Goal: Information Seeking & Learning: Learn about a topic

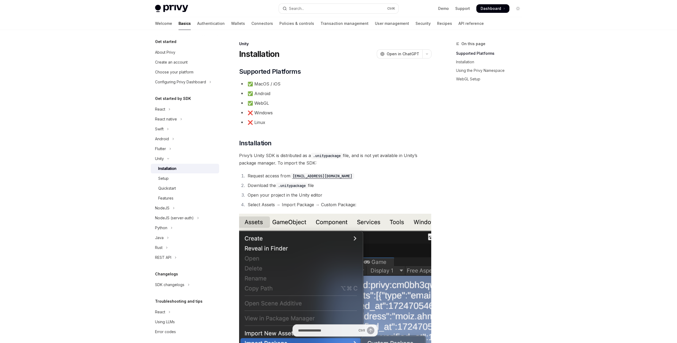
click at [175, 5] on img at bounding box center [171, 8] width 33 height 7
type textarea "*"
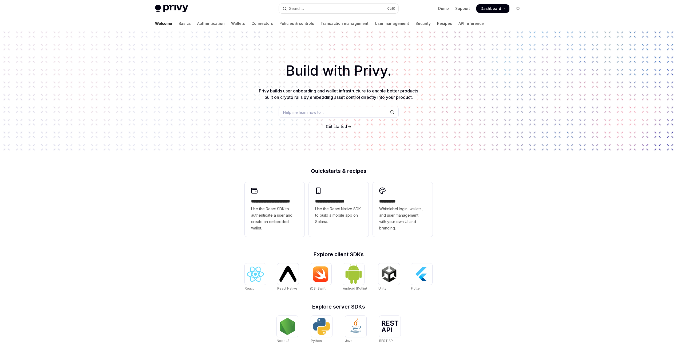
click at [170, 22] on div "Welcome Basics Authentication Wallets Connectors Policies & controls Transactio…" at bounding box center [319, 23] width 329 height 13
click at [179, 23] on link "Basics" at bounding box center [185, 23] width 12 height 13
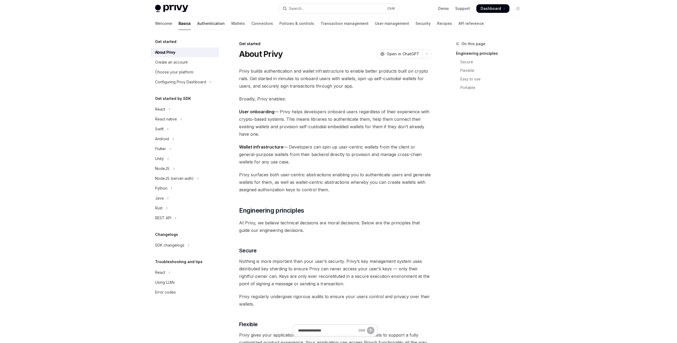
click at [197, 20] on link "Authentication" at bounding box center [210, 23] width 27 height 13
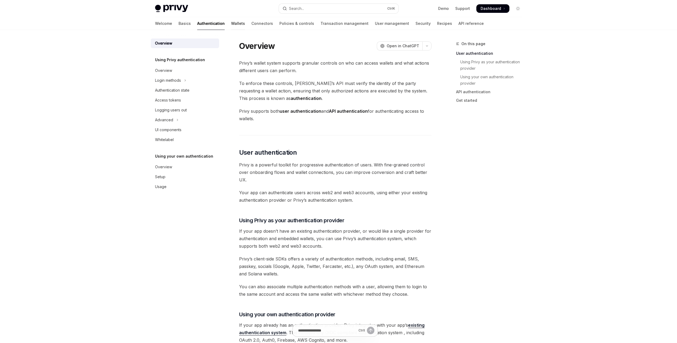
click at [231, 23] on link "Wallets" at bounding box center [238, 23] width 14 height 13
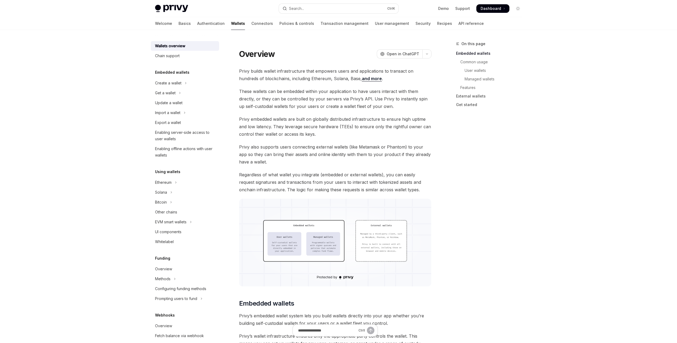
click at [251, 23] on link "Connectors" at bounding box center [262, 23] width 22 height 13
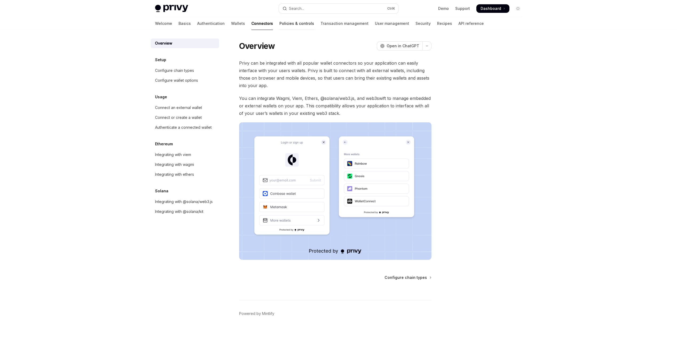
click at [279, 23] on link "Policies & controls" at bounding box center [296, 23] width 35 height 13
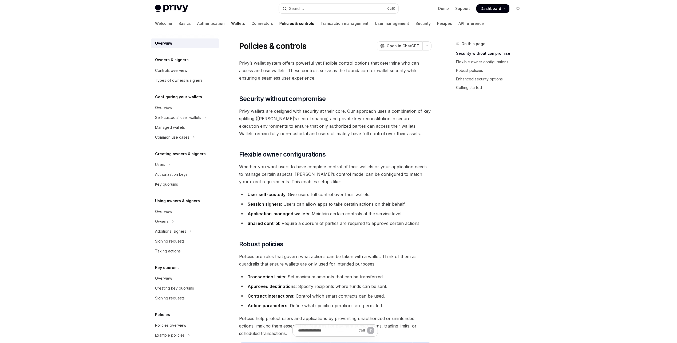
click at [231, 23] on link "Wallets" at bounding box center [238, 23] width 14 height 13
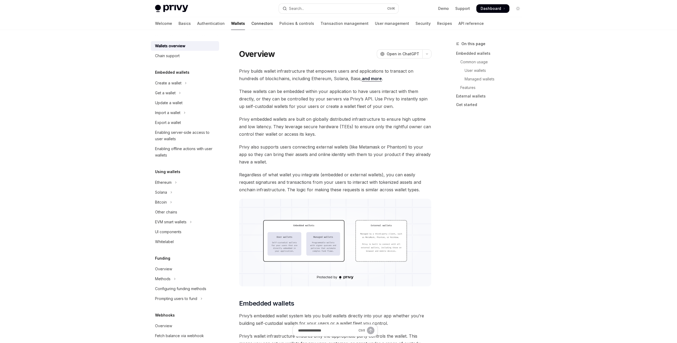
click at [251, 21] on link "Connectors" at bounding box center [262, 23] width 22 height 13
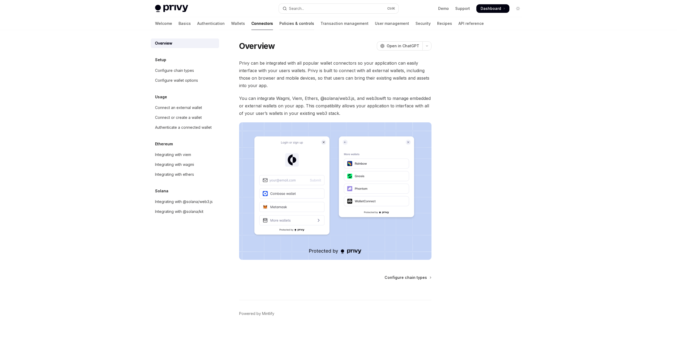
click at [279, 30] on div at bounding box center [296, 30] width 35 height 1
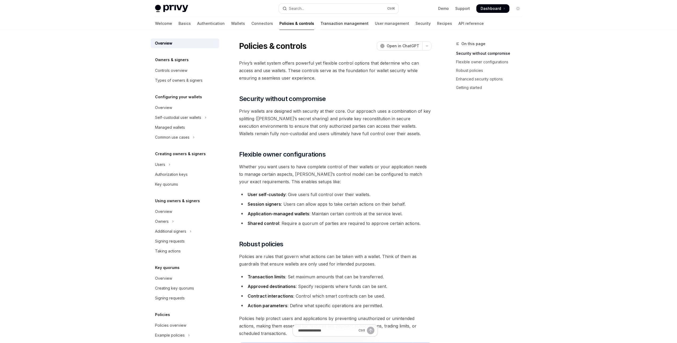
click at [321, 21] on link "Transaction management" at bounding box center [345, 23] width 48 height 13
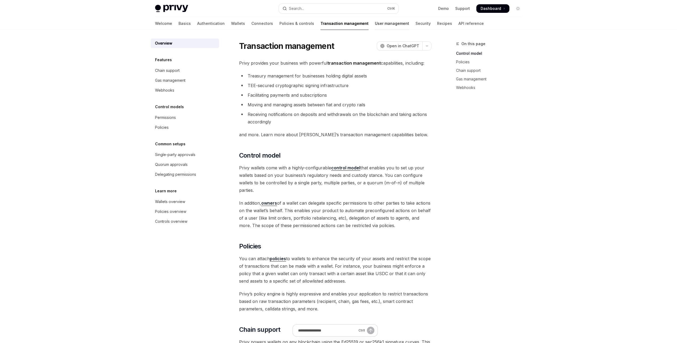
click at [375, 23] on link "User management" at bounding box center [392, 23] width 34 height 13
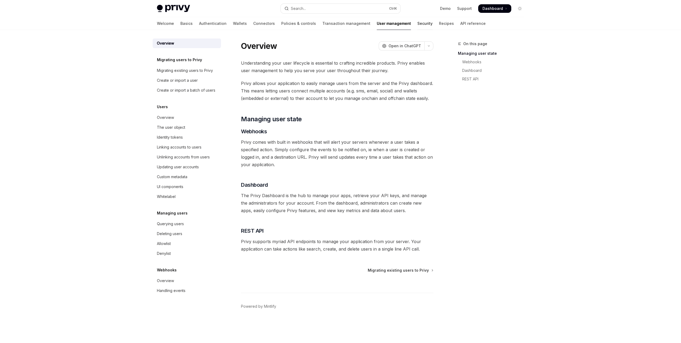
click at [418, 23] on link "Security" at bounding box center [425, 23] width 15 height 13
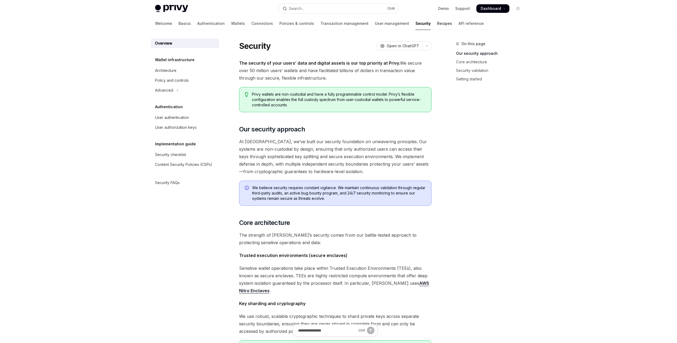
click at [437, 22] on link "Recipes" at bounding box center [444, 23] width 15 height 13
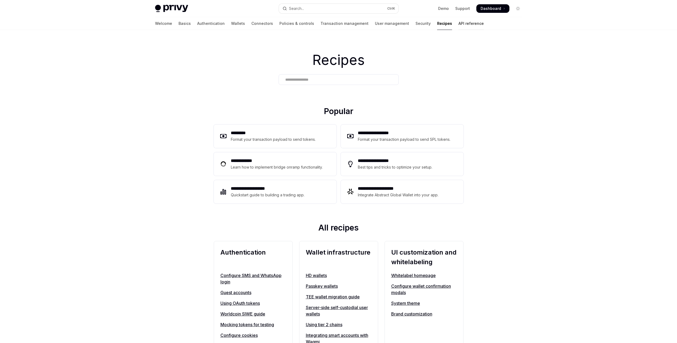
click at [459, 25] on link "API reference" at bounding box center [471, 23] width 25 height 13
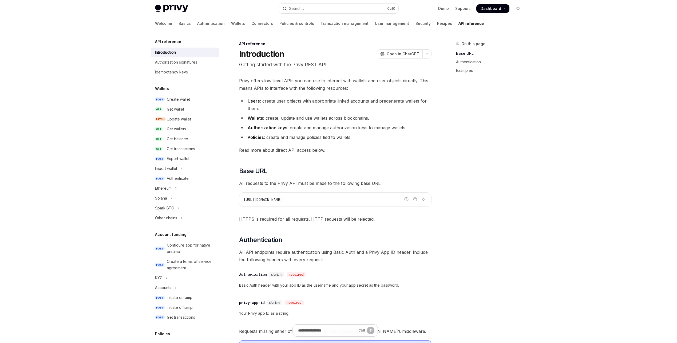
click at [182, 8] on img at bounding box center [171, 8] width 33 height 7
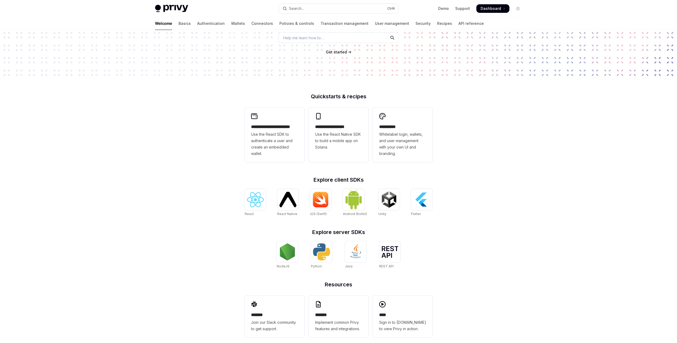
scroll to position [82, 0]
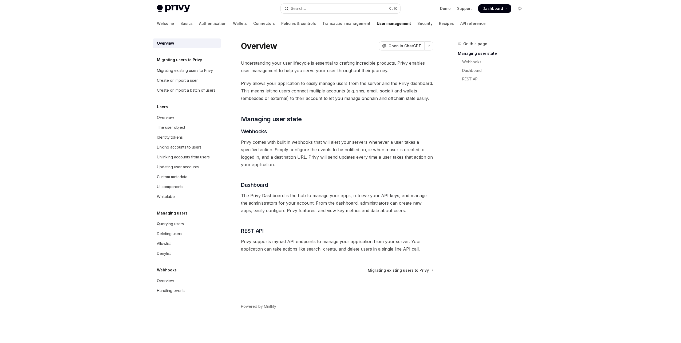
type textarea "*"
